Goal: Task Accomplishment & Management: Use online tool/utility

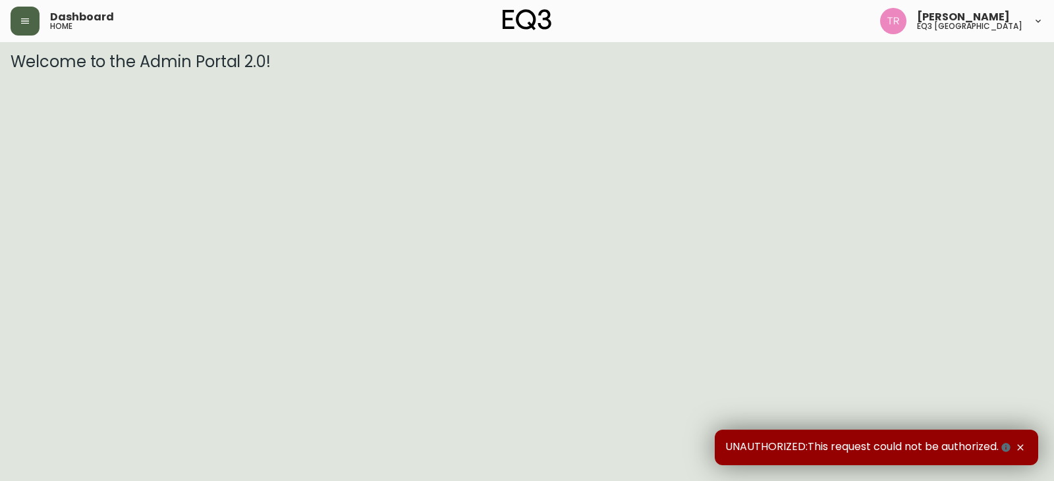
click at [32, 16] on button "button" at bounding box center [25, 21] width 29 height 29
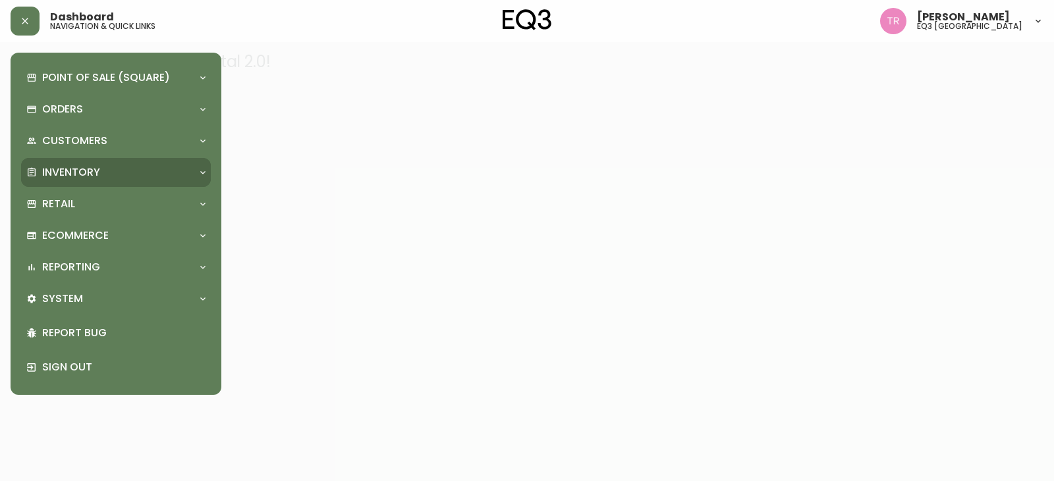
click at [105, 171] on div "Inventory" at bounding box center [109, 172] width 166 height 14
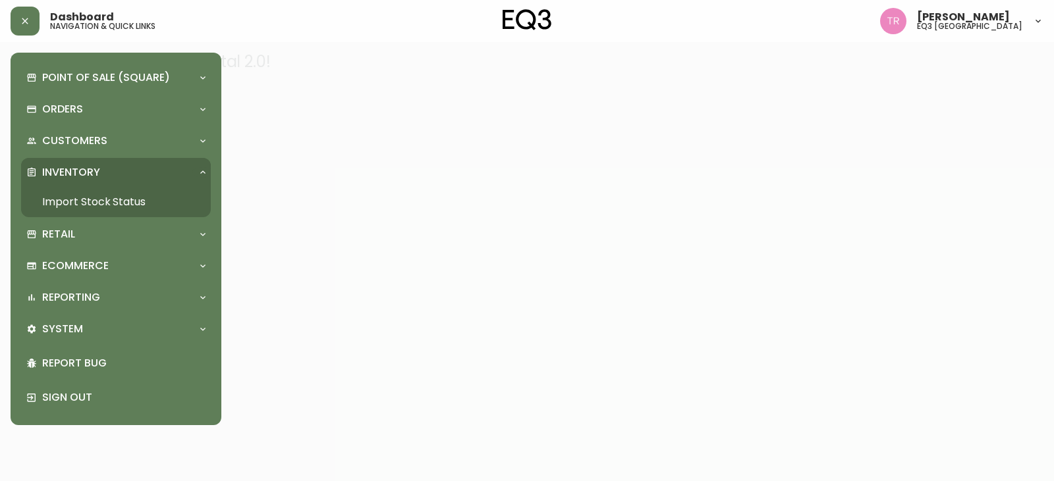
click at [114, 202] on link "Import Stock Status" at bounding box center [116, 202] width 190 height 30
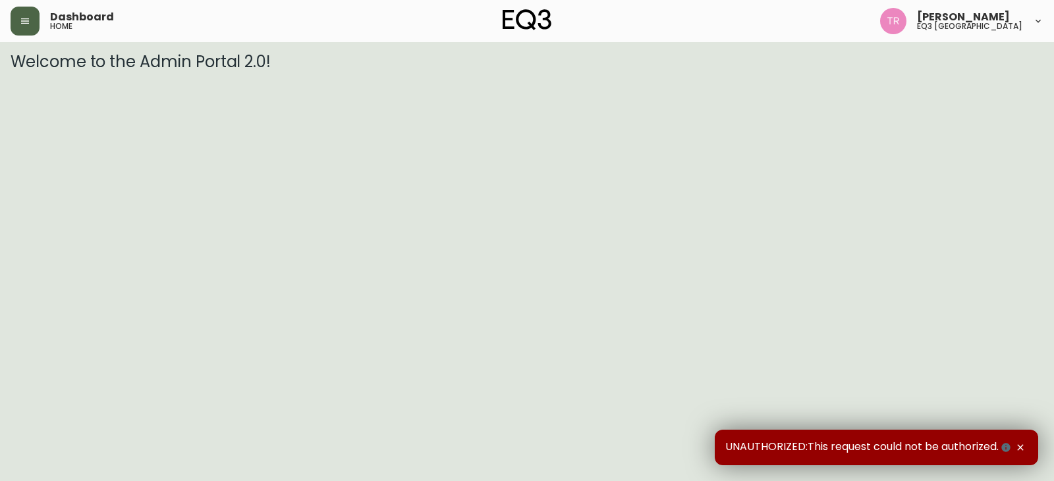
click at [27, 17] on icon "button" at bounding box center [25, 21] width 11 height 11
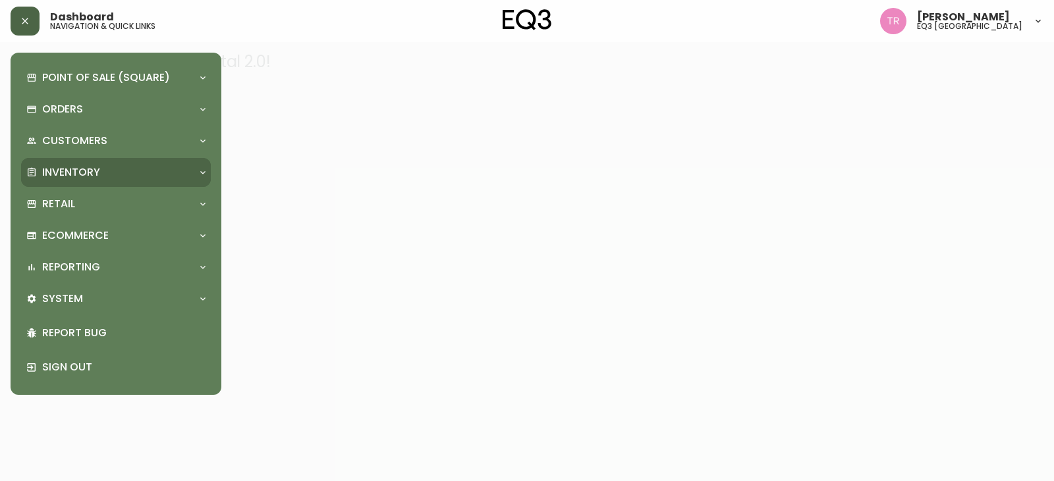
click at [120, 168] on div "Inventory" at bounding box center [109, 172] width 166 height 14
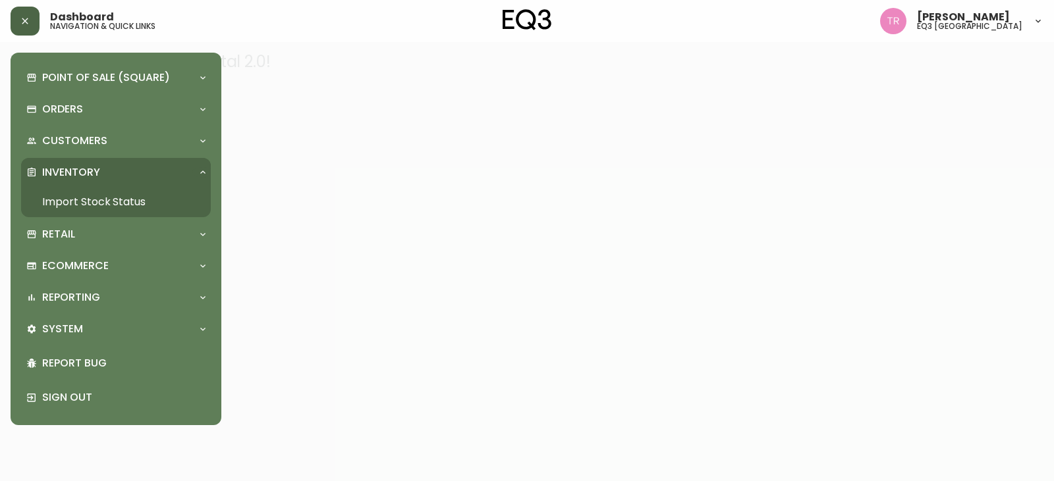
click at [118, 198] on link "Import Stock Status" at bounding box center [116, 202] width 190 height 30
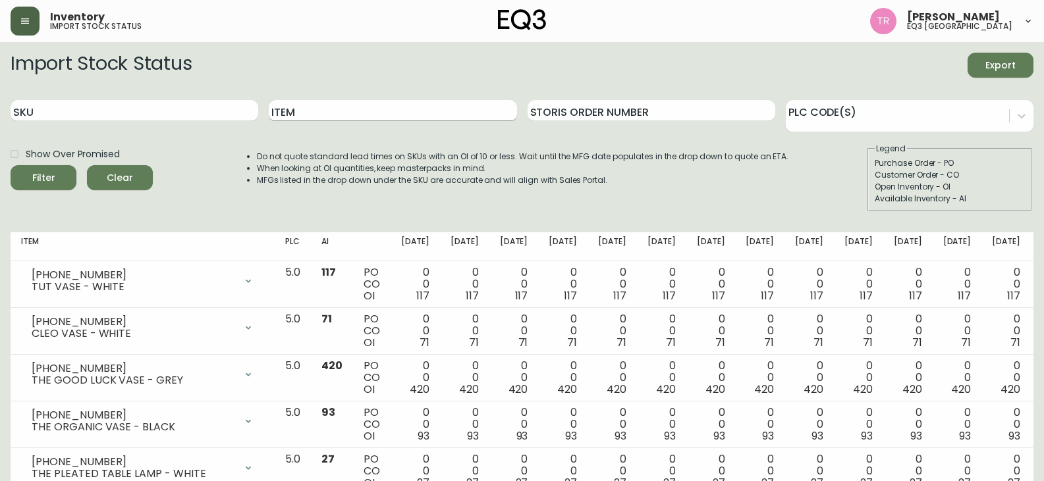
click at [312, 119] on input "Item" at bounding box center [393, 110] width 248 height 21
click at [11, 165] on button "Filter" at bounding box center [44, 177] width 66 height 25
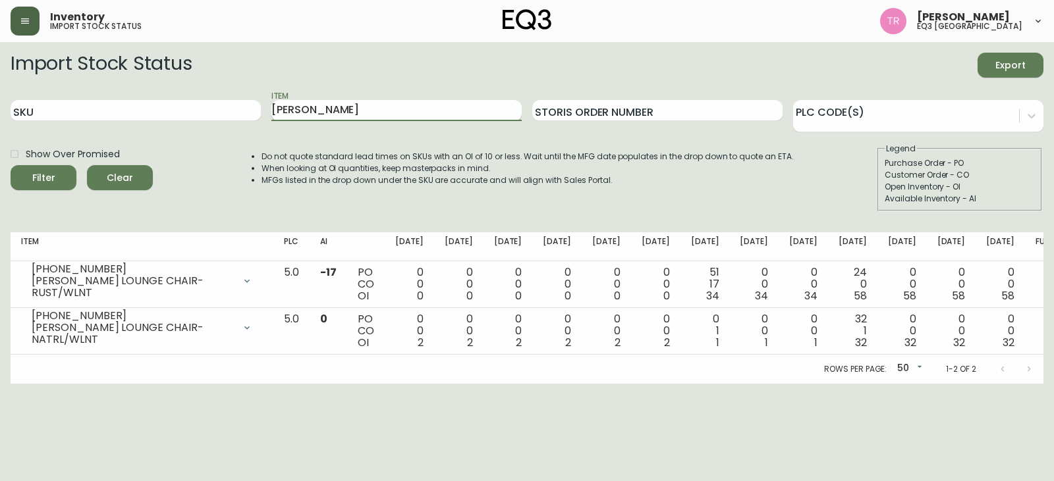
click at [336, 108] on input "[PERSON_NAME]" at bounding box center [396, 110] width 250 height 21
type input "A"
type input "[PERSON_NAME]"
click at [11, 165] on button "Filter" at bounding box center [44, 177] width 66 height 25
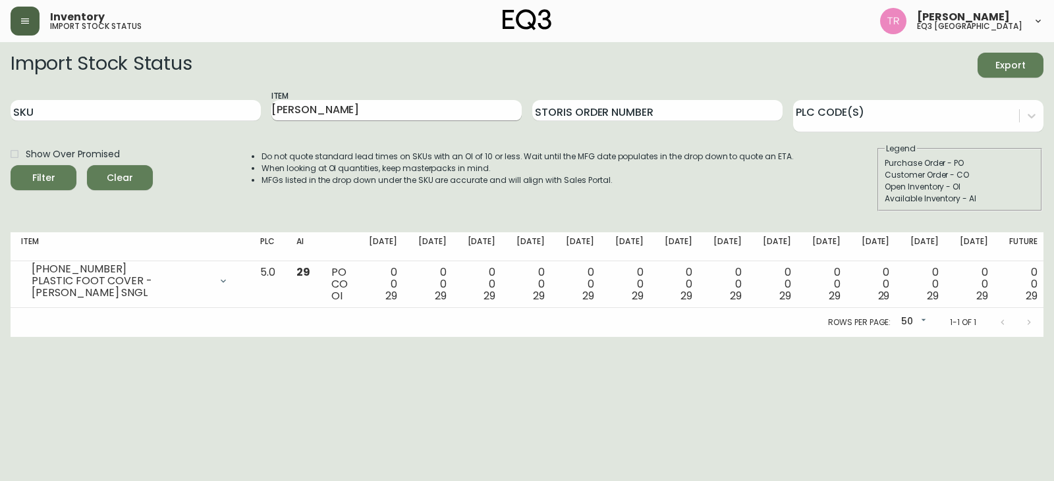
drag, startPoint x: 311, startPoint y: 92, endPoint x: 309, endPoint y: 115, distance: 23.8
click at [309, 115] on div "Item [PERSON_NAME]" at bounding box center [396, 111] width 250 height 43
drag, startPoint x: 309, startPoint y: 115, endPoint x: 262, endPoint y: 88, distance: 54.0
click at [262, 88] on form "Import Stock Status Export SKU Item [PERSON_NAME] Storis Order Number PLC Code(…" at bounding box center [527, 132] width 1033 height 159
drag, startPoint x: 66, startPoint y: 96, endPoint x: 69, endPoint y: 107, distance: 11.7
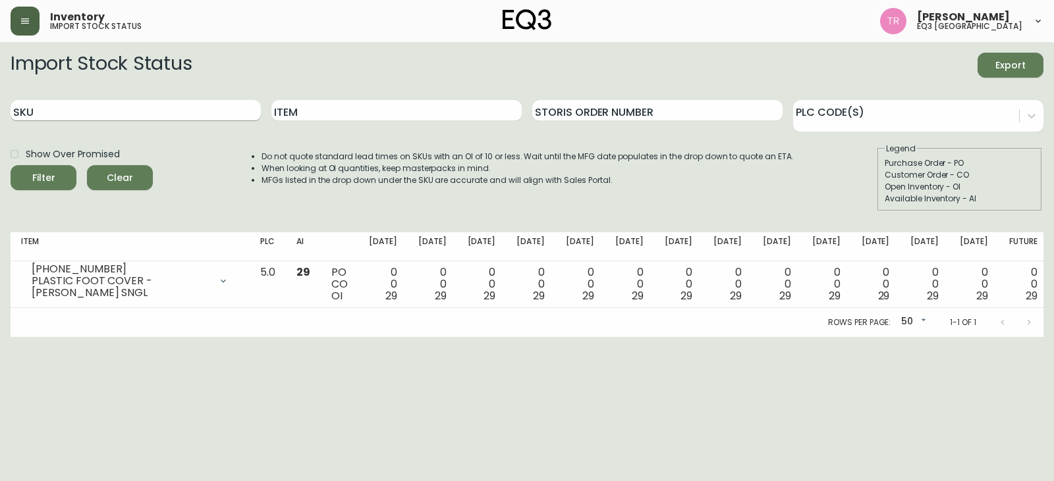
click at [67, 97] on div "SKU" at bounding box center [136, 111] width 250 height 43
click at [629, 111] on input "Storis Order Number" at bounding box center [657, 110] width 250 height 21
click at [136, 186] on button "Clear" at bounding box center [120, 177] width 66 height 25
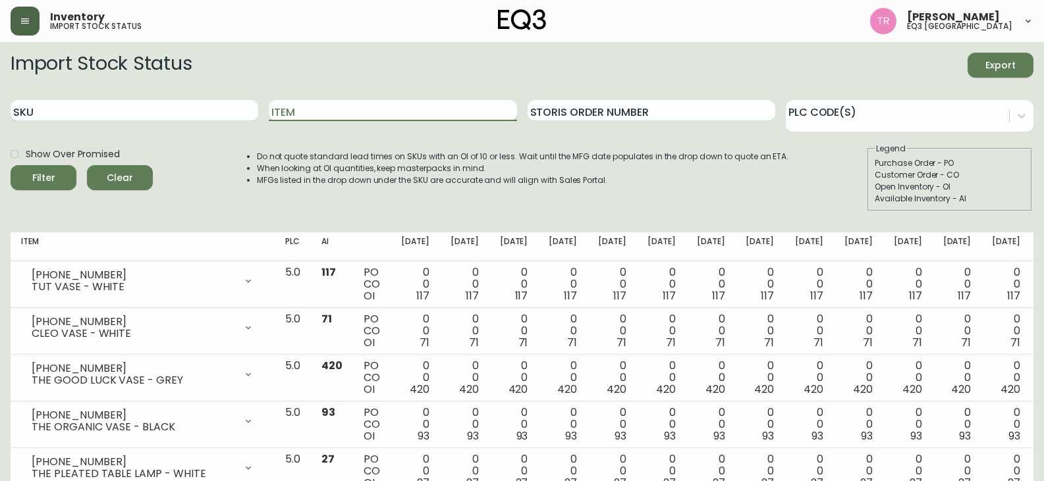
click at [302, 111] on input "Item" at bounding box center [393, 110] width 248 height 21
click at [11, 165] on button "Filter" at bounding box center [44, 177] width 66 height 25
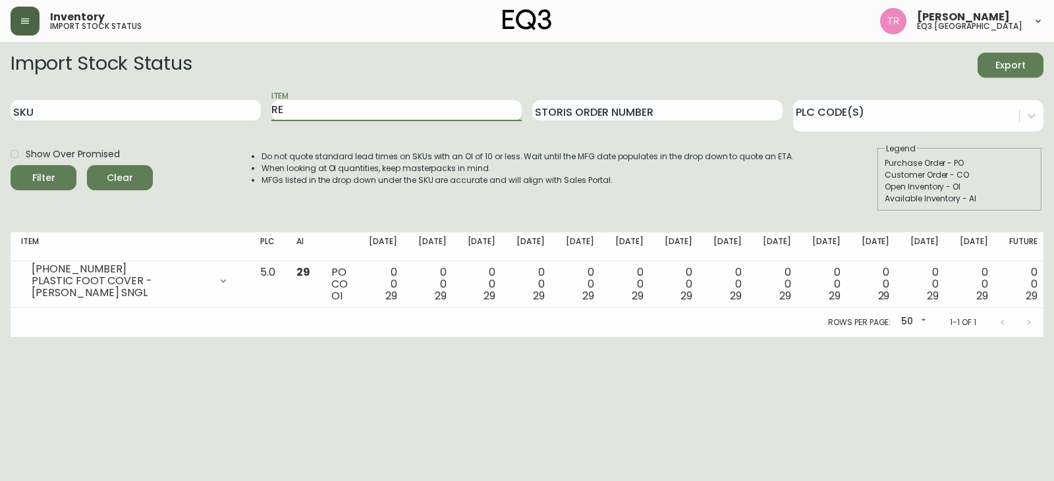
type input "R"
type input "QUEEN"
click at [11, 165] on button "Filter" at bounding box center [44, 177] width 66 height 25
